Goal: Information Seeking & Learning: Learn about a topic

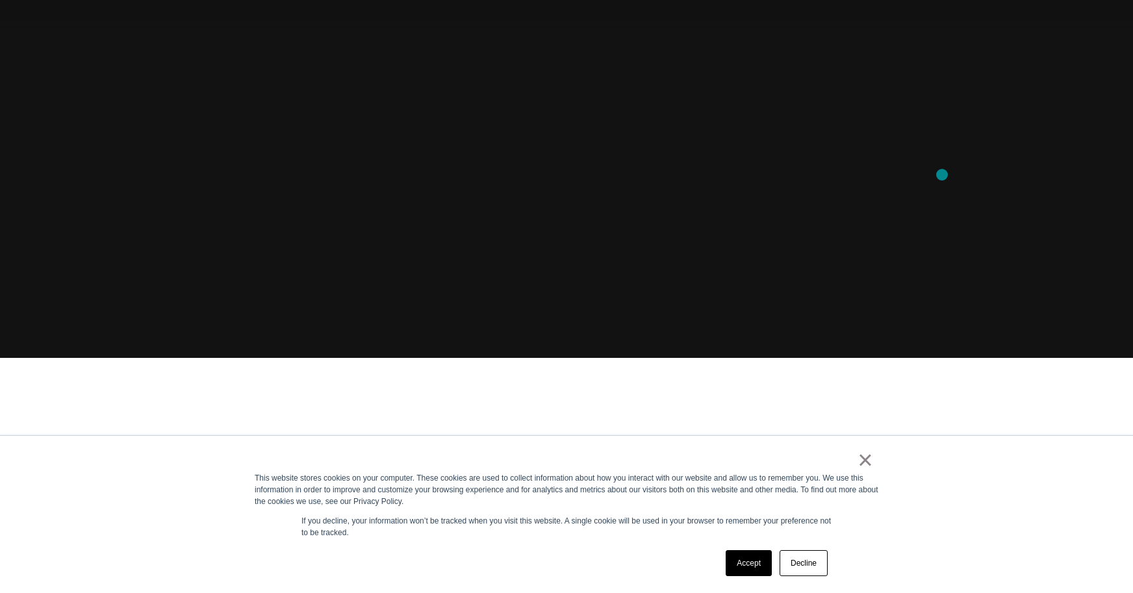
scroll to position [238, 0]
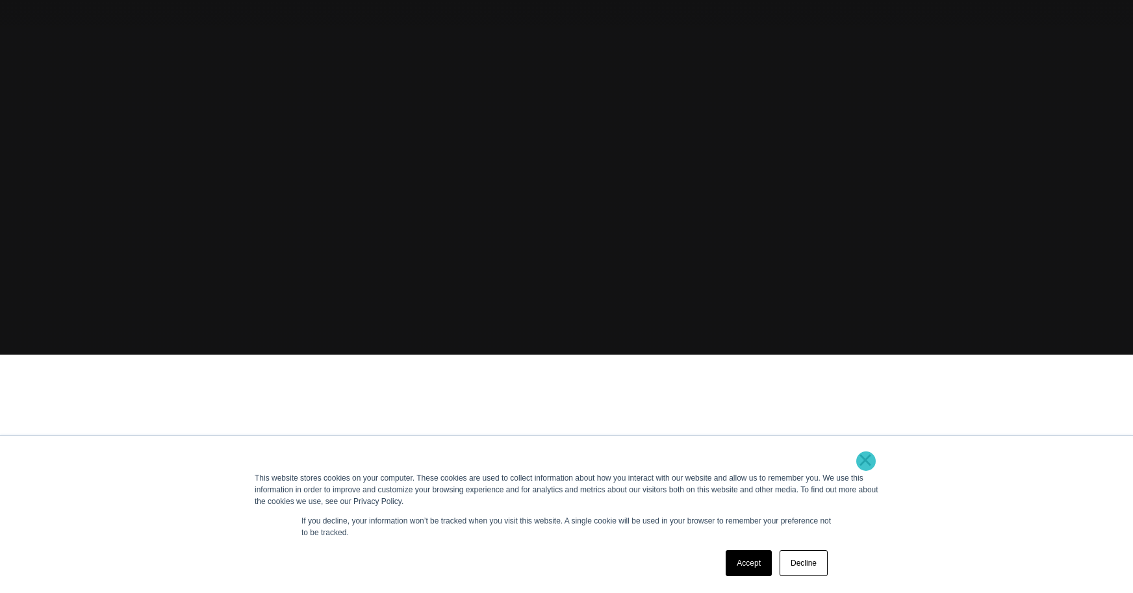
click at [866, 461] on link "×" at bounding box center [865, 460] width 16 height 12
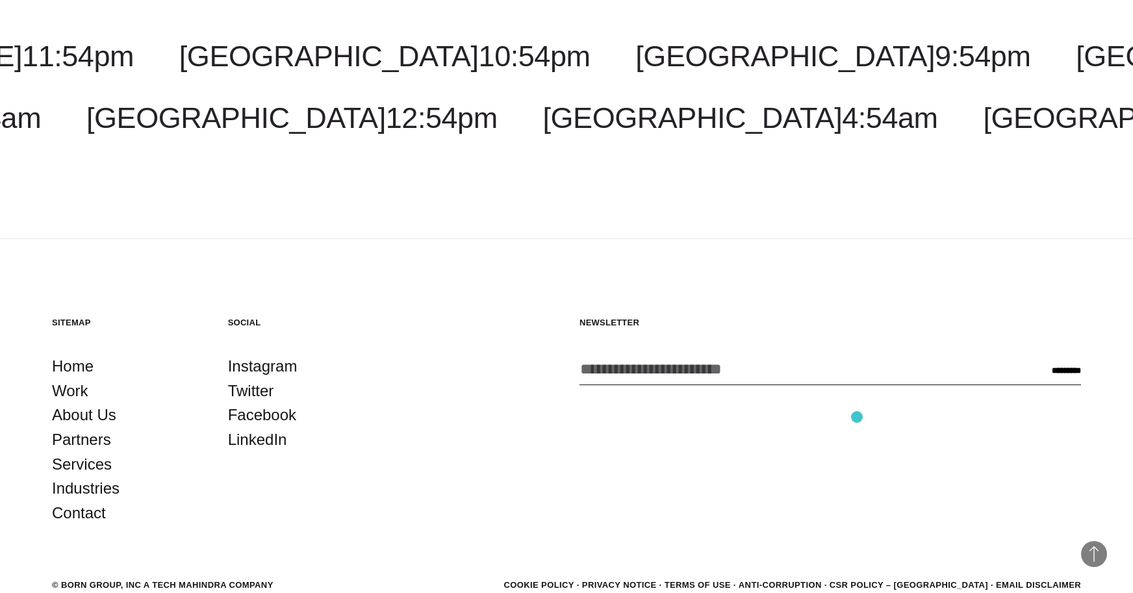
scroll to position [4024, 0]
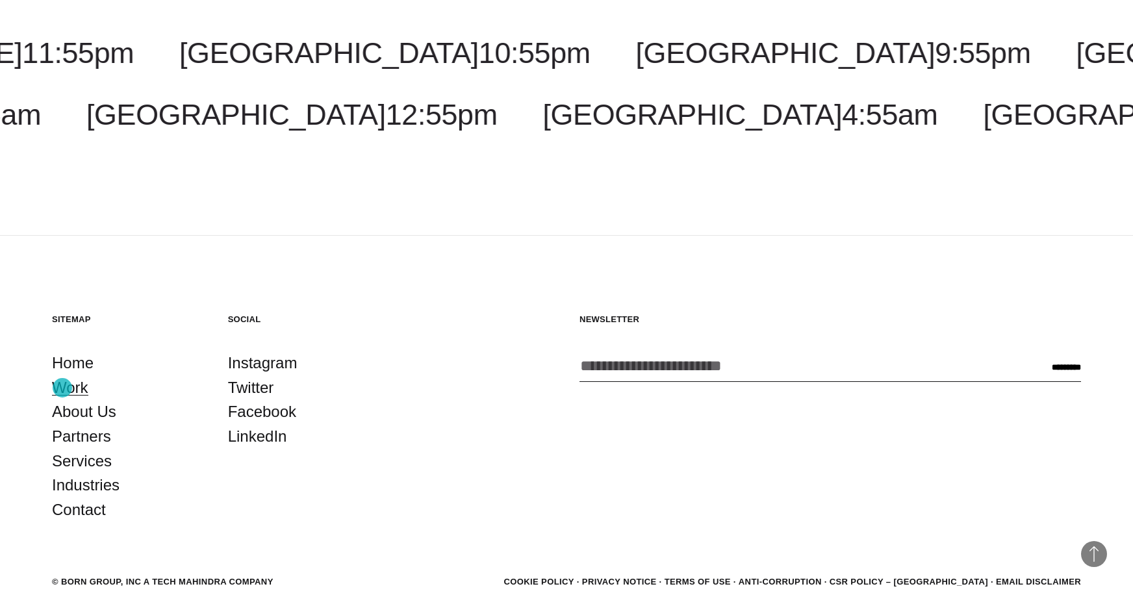
click at [62, 388] on link "Work" at bounding box center [70, 387] width 36 height 25
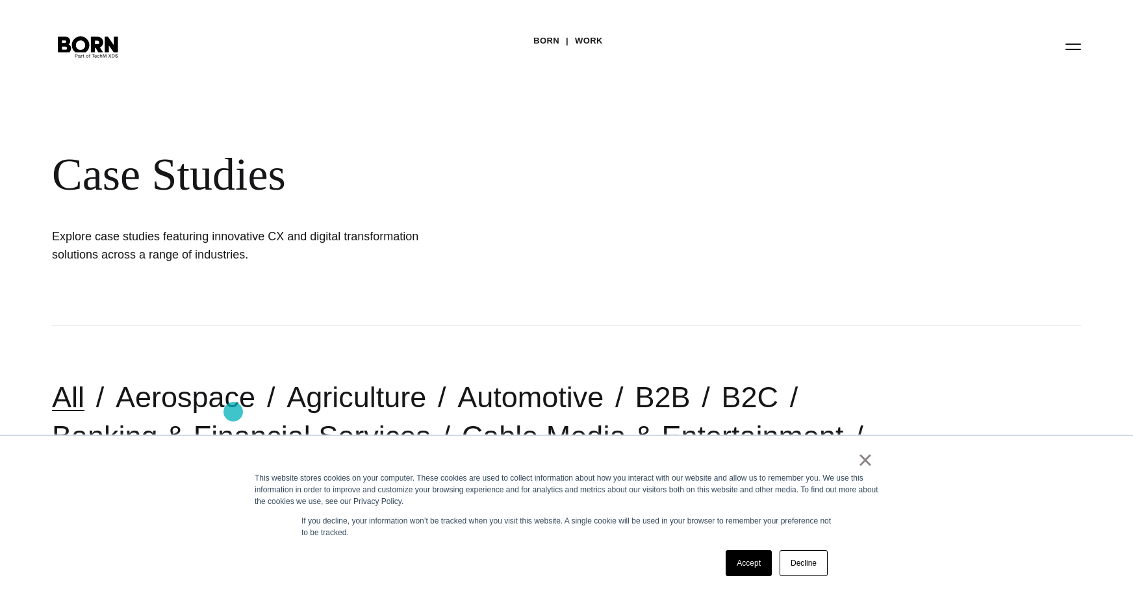
scroll to position [23, 0]
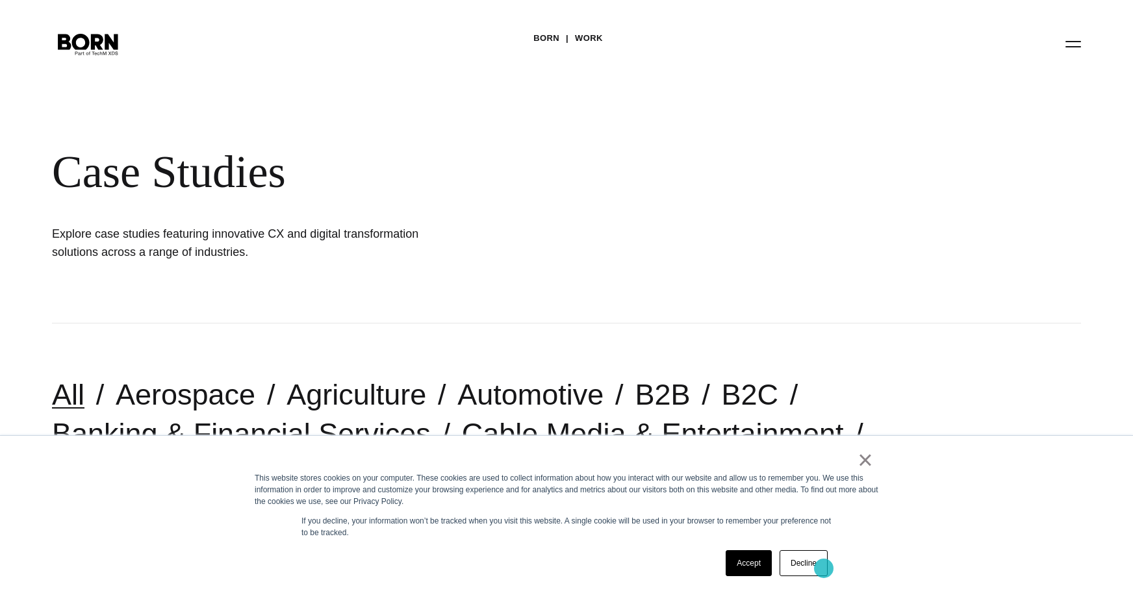
click at [823, 568] on link "Decline" at bounding box center [803, 563] width 48 height 26
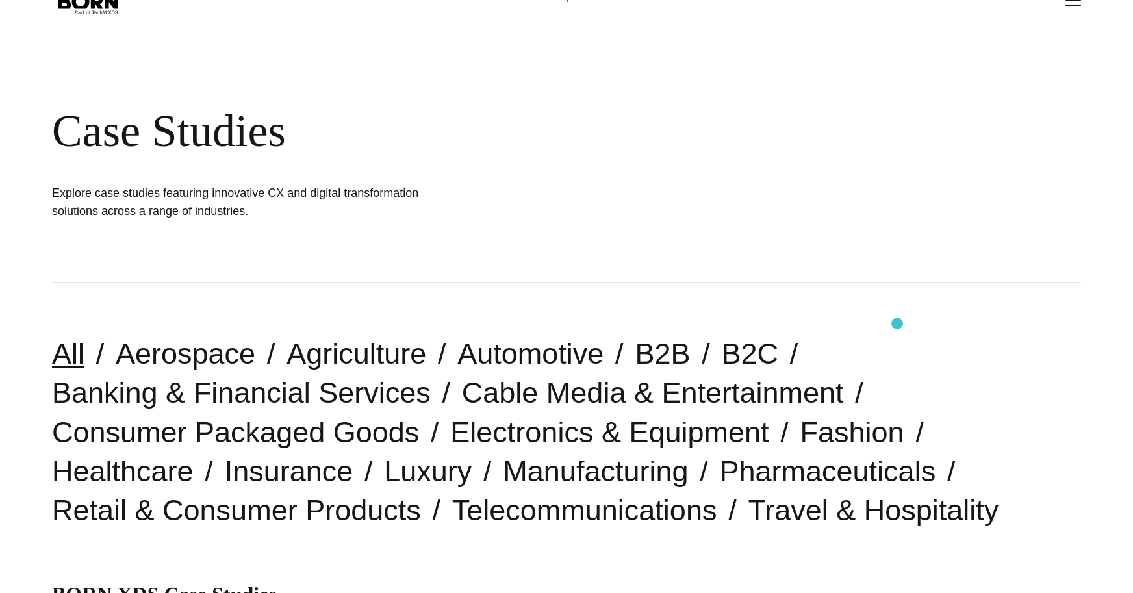
scroll to position [0, 0]
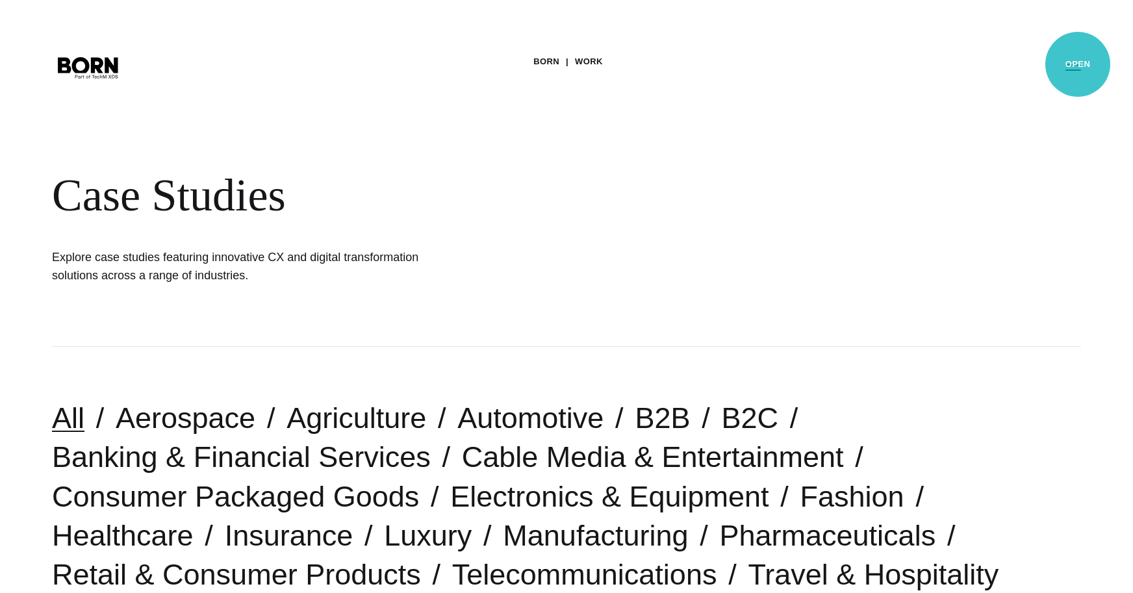
click at [1077, 64] on button "Primary Menu" at bounding box center [1072, 66] width 31 height 27
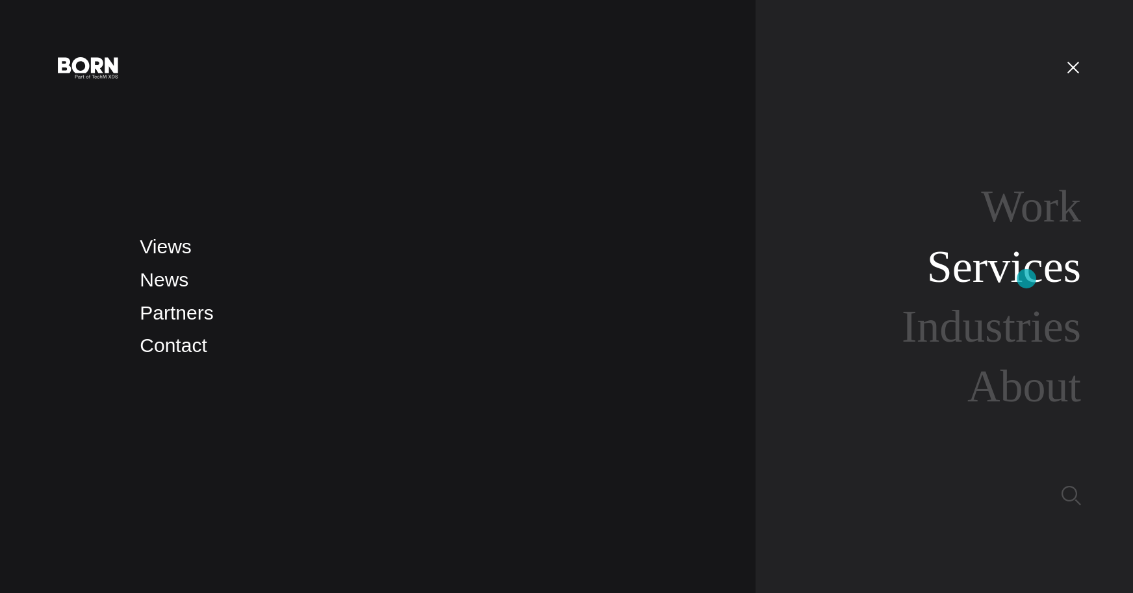
click at [1026, 279] on link "Services" at bounding box center [1004, 267] width 154 height 50
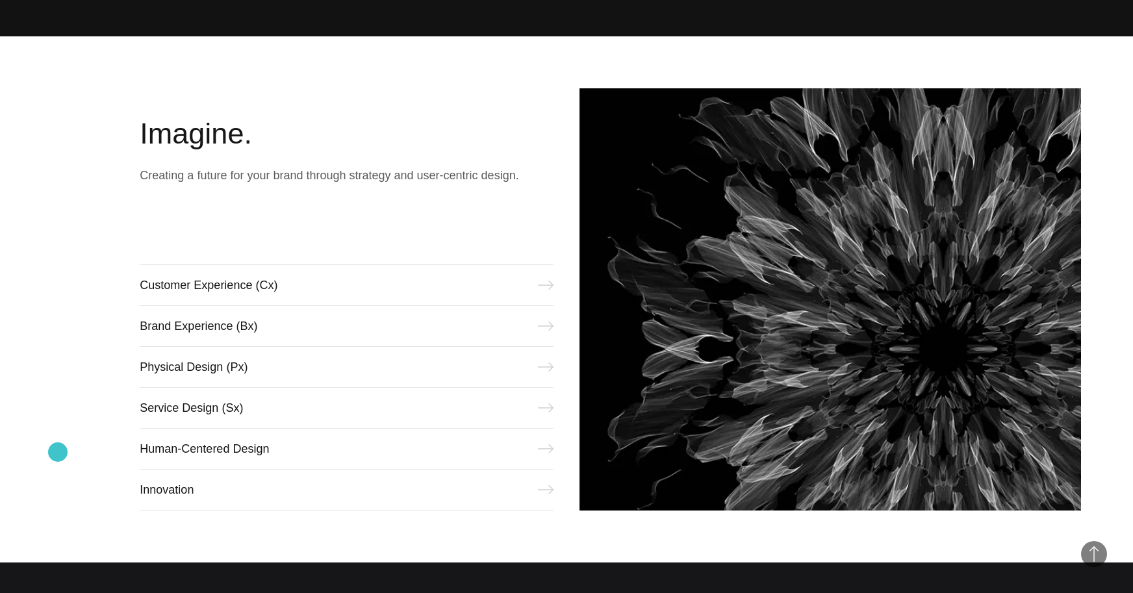
scroll to position [557, 0]
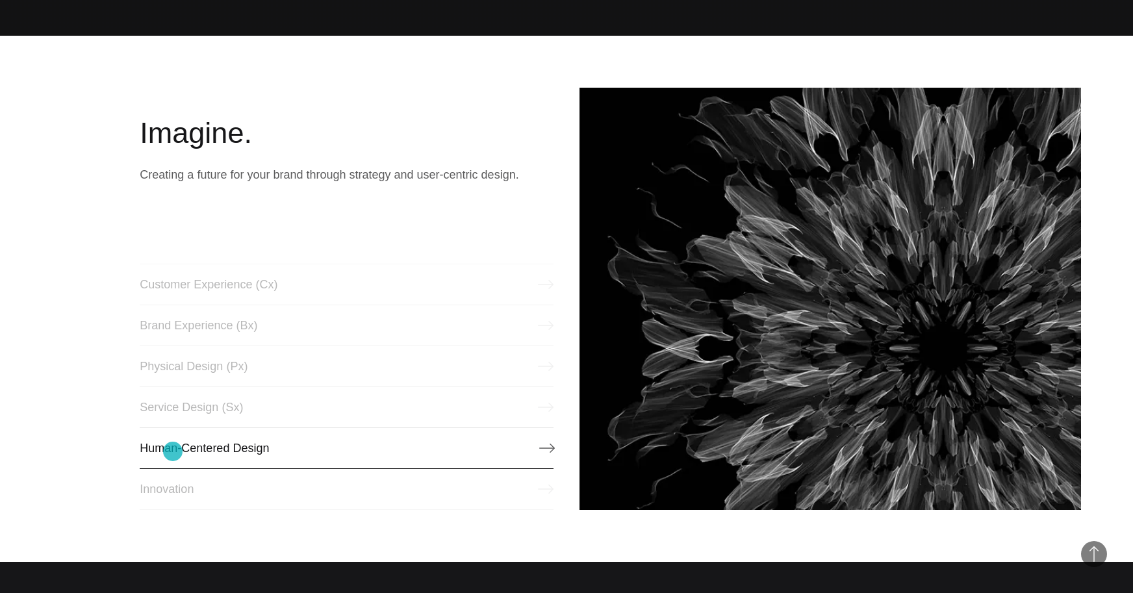
click at [173, 451] on link "Human-Centered Design" at bounding box center [347, 448] width 414 height 42
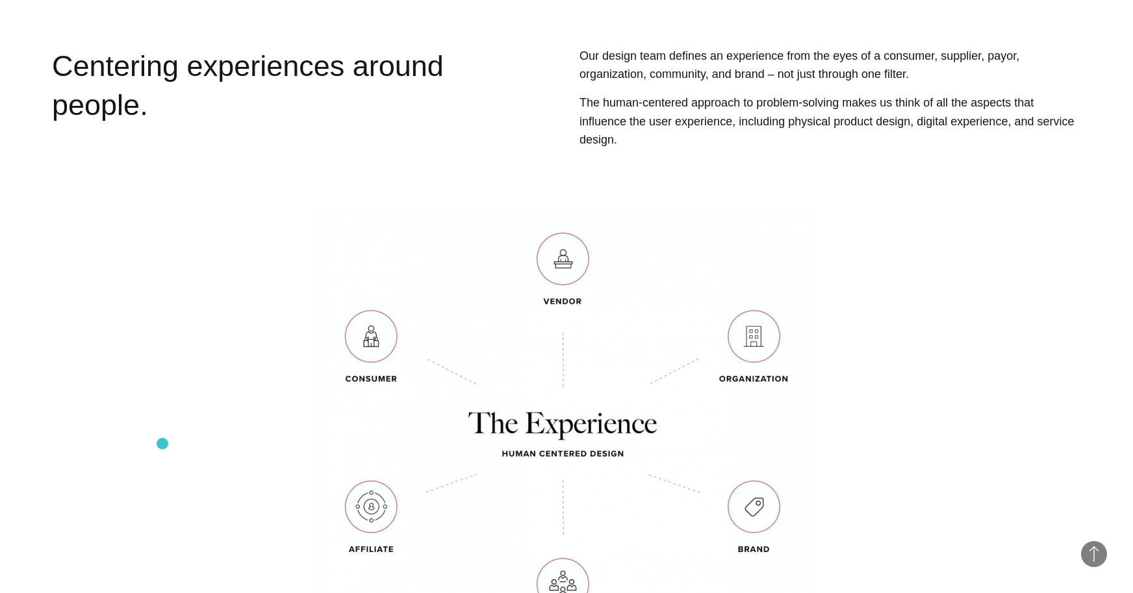
scroll to position [617, 0]
